Goal: Check status: Check status

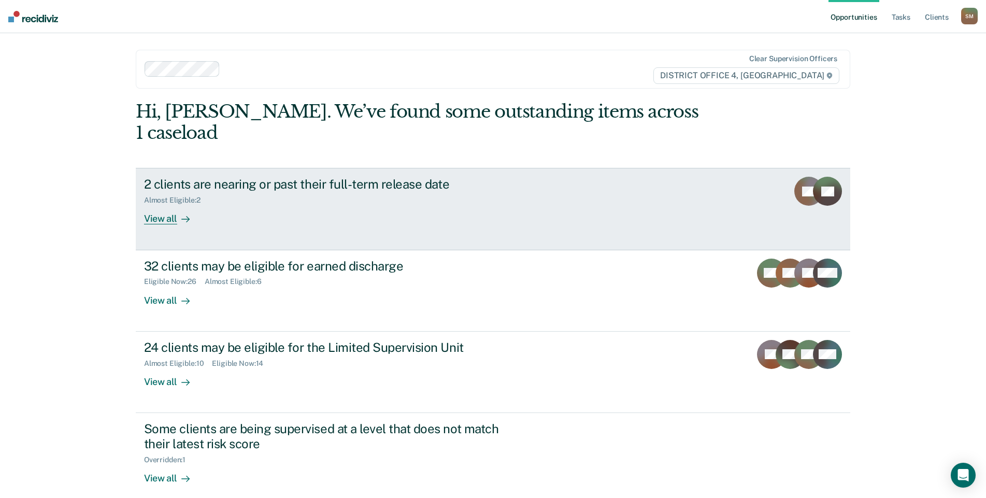
click at [339, 177] on div "2 clients are nearing or past their full-term release date" at bounding box center [326, 184] width 364 height 15
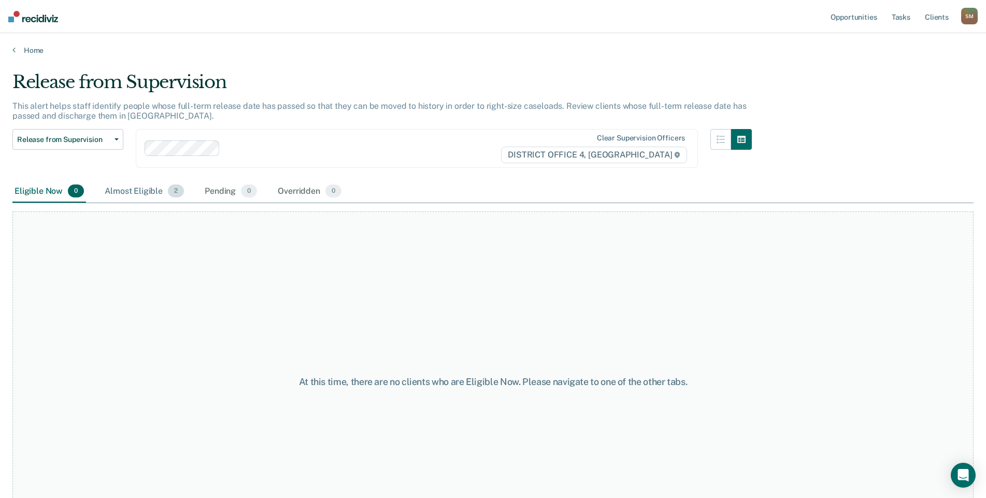
click at [151, 195] on div "Almost Eligible 2" at bounding box center [144, 191] width 83 height 23
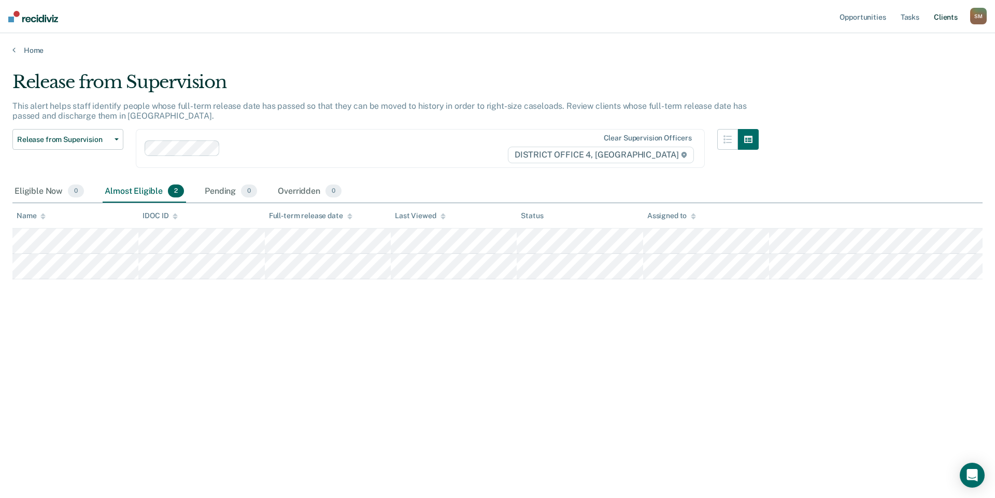
click at [944, 16] on link "Client s" at bounding box center [946, 16] width 28 height 33
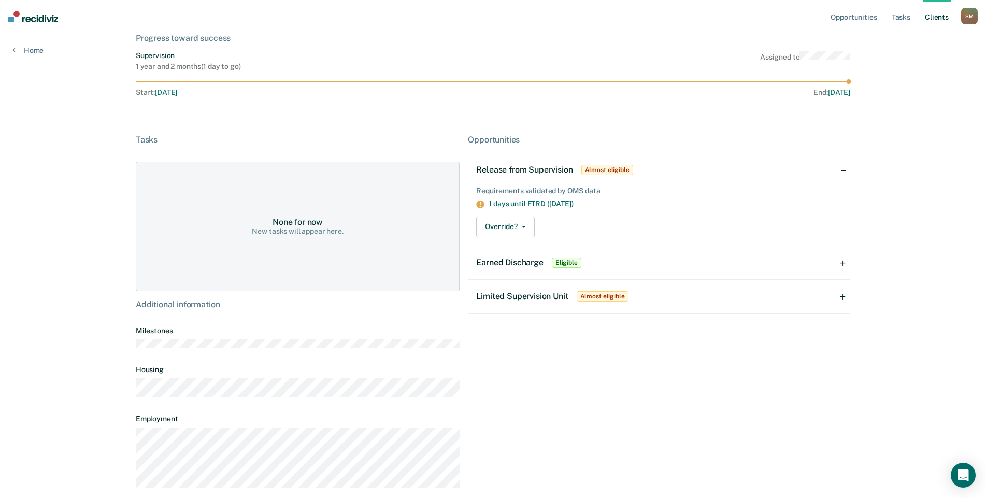
scroll to position [78, 0]
